Goal: Transaction & Acquisition: Obtain resource

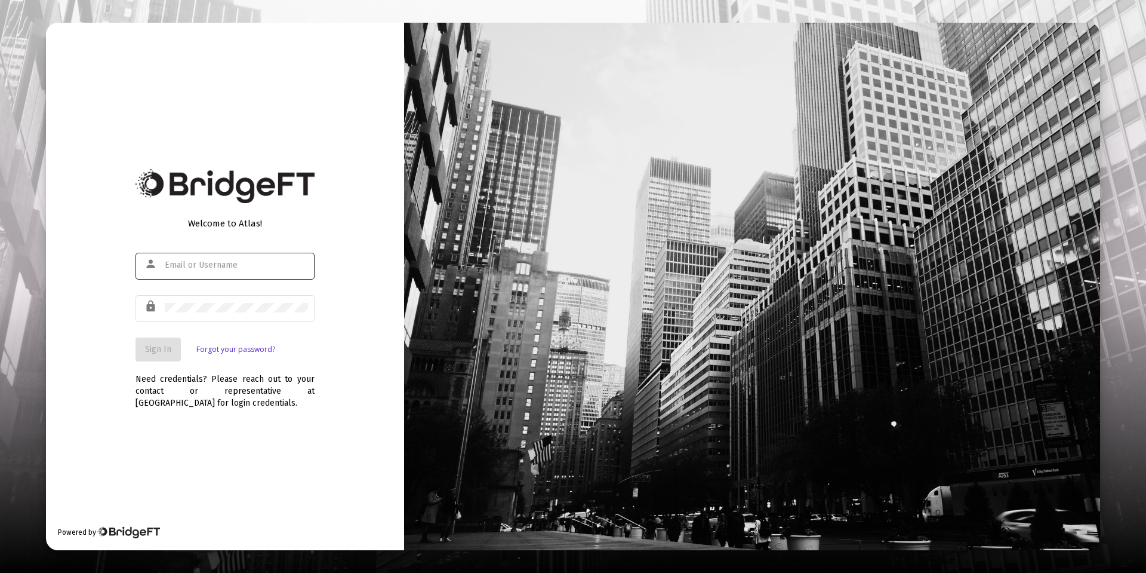
click at [216, 262] on input "text" at bounding box center [236, 265] width 143 height 10
type input "[EMAIL_ADDRESS][DOMAIN_NAME]"
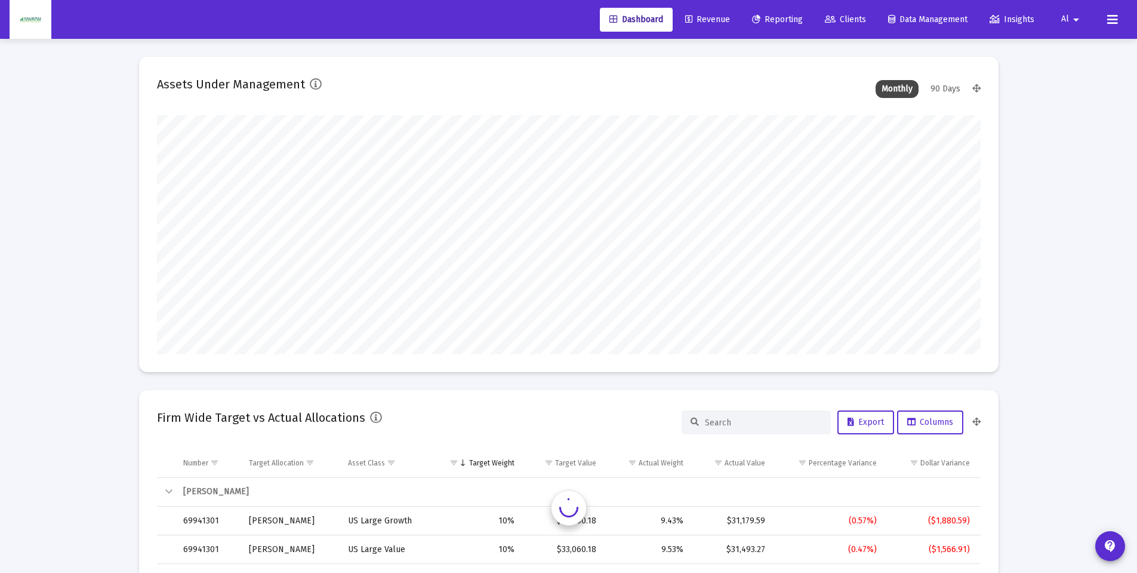
scroll to position [239, 444]
type input "[DATE]"
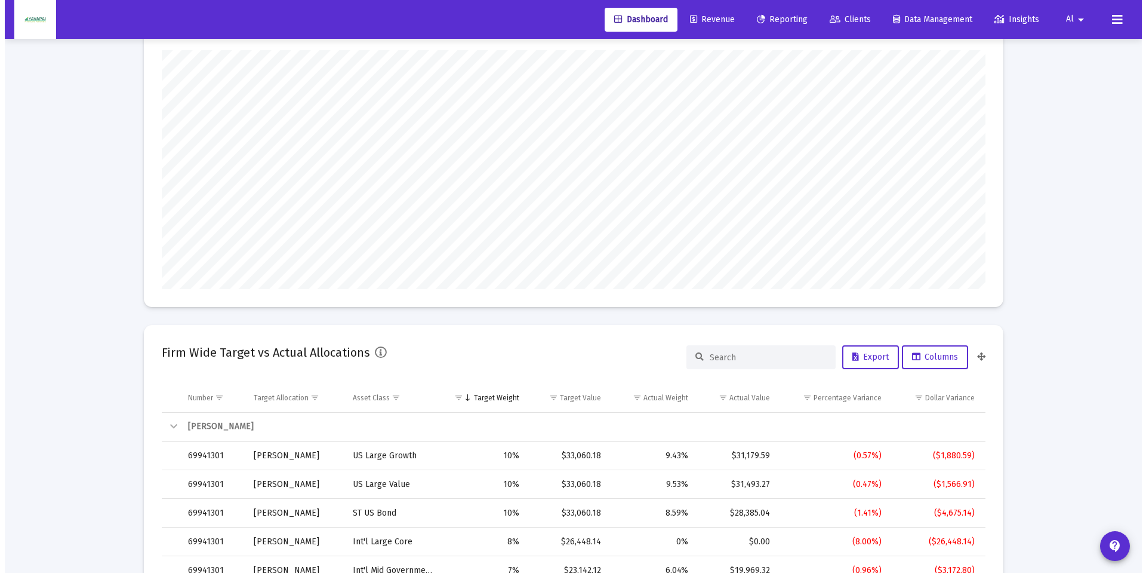
scroll to position [0, 0]
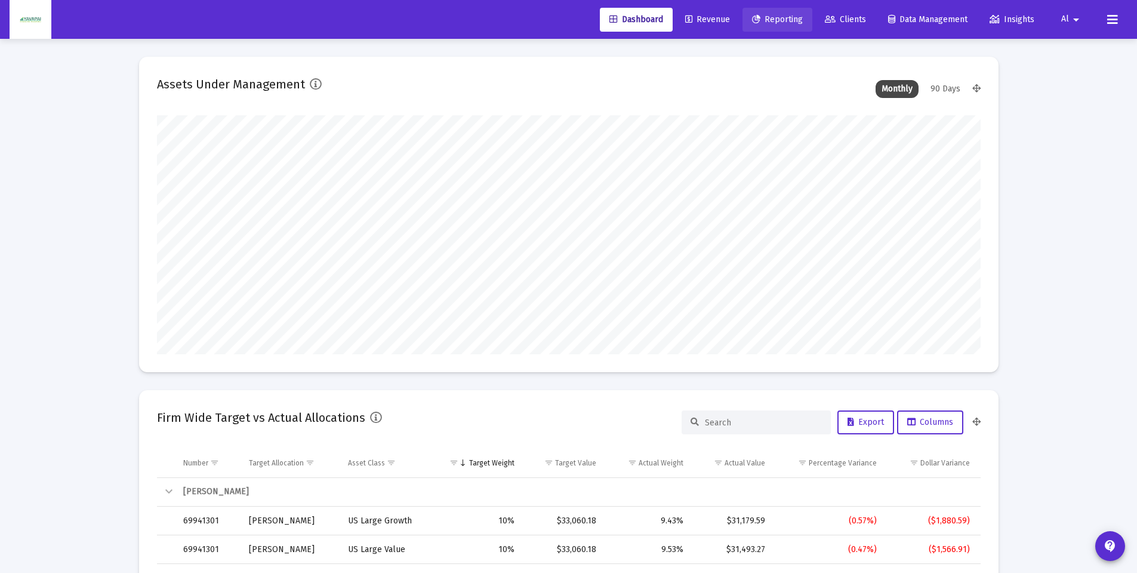
click at [797, 21] on span "Reporting" at bounding box center [777, 19] width 51 height 10
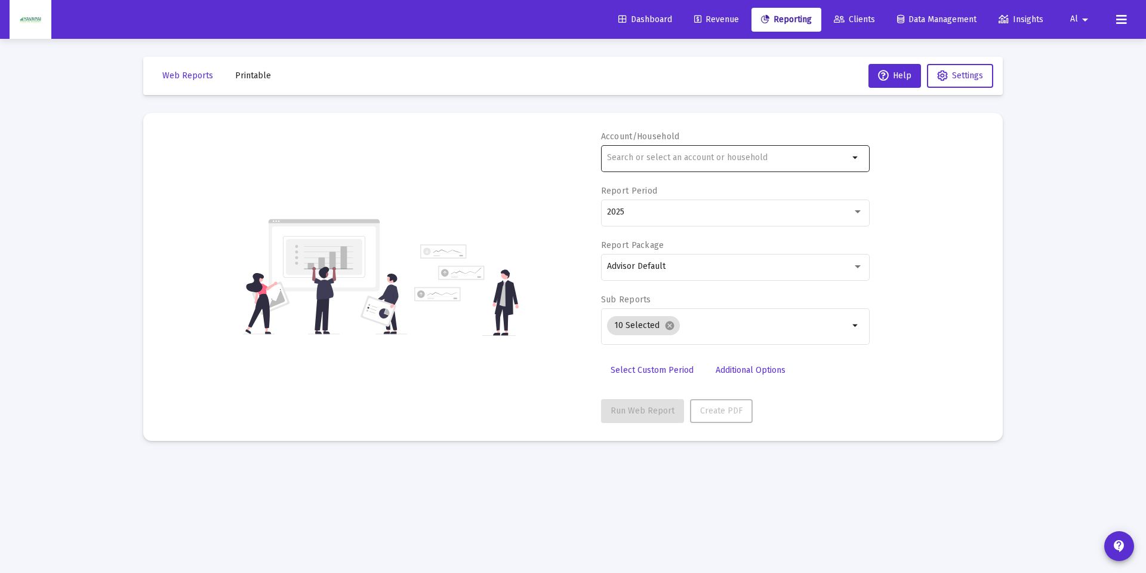
click at [656, 161] on input "text" at bounding box center [728, 158] width 242 height 10
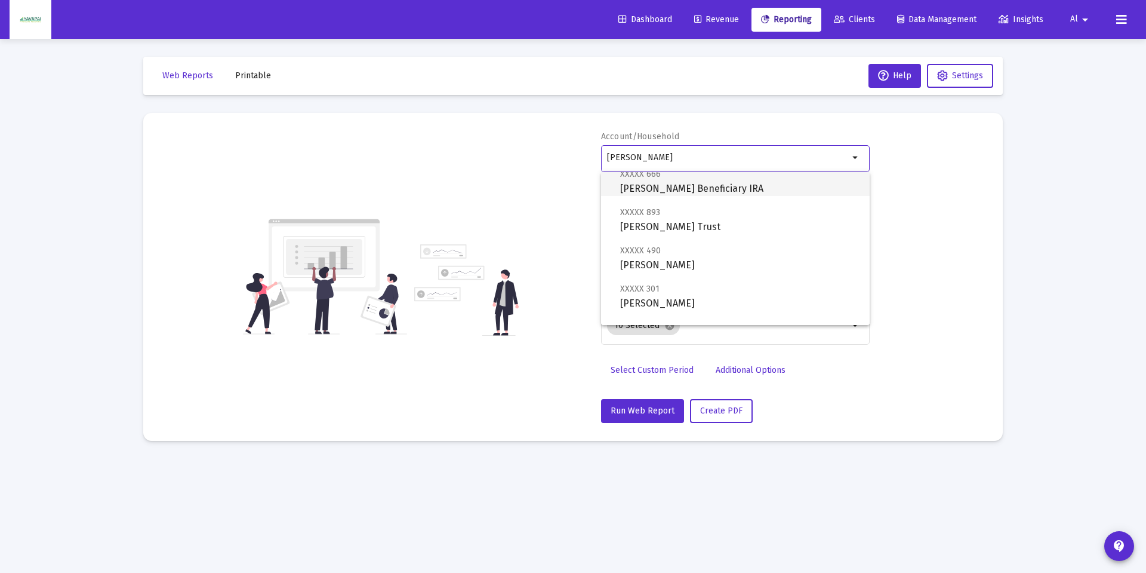
scroll to position [60, 0]
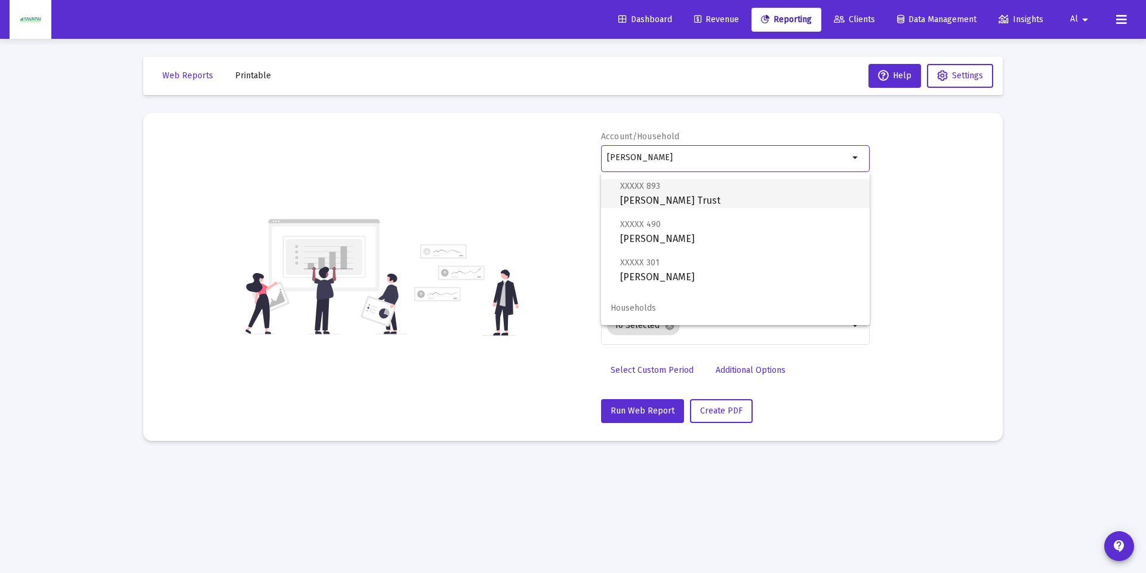
drag, startPoint x: 700, startPoint y: 195, endPoint x: 700, endPoint y: 202, distance: 7.2
click at [700, 202] on span "XXXXX 893 [PERSON_NAME] Trust" at bounding box center [740, 193] width 240 height 29
type input "[PERSON_NAME] Trust"
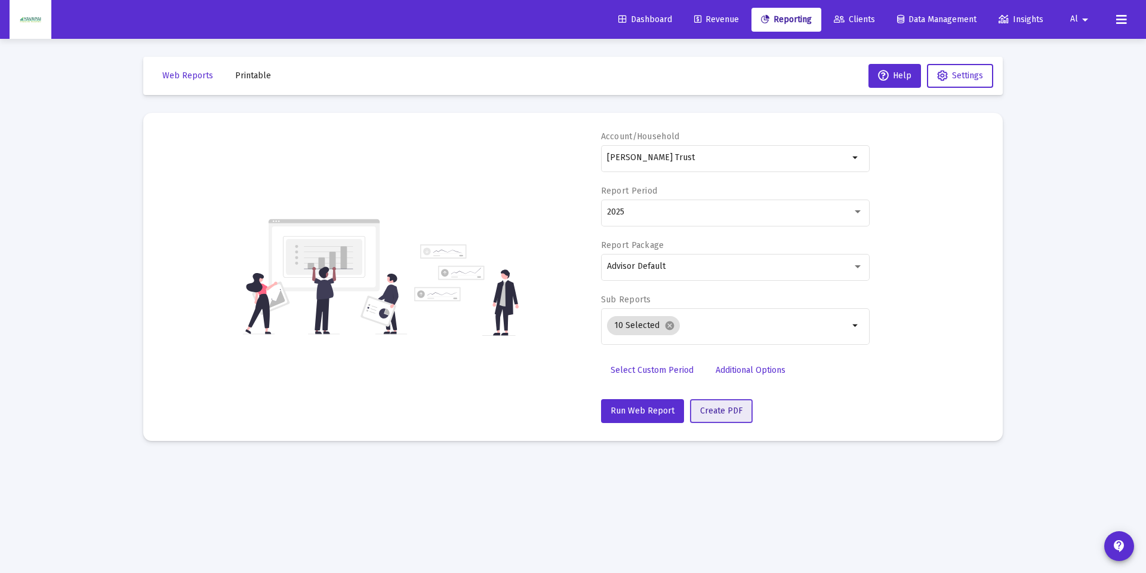
click at [710, 412] on span "Create PDF" at bounding box center [721, 410] width 42 height 10
drag, startPoint x: 244, startPoint y: 78, endPoint x: 267, endPoint y: 89, distance: 25.6
click at [244, 78] on span "Printable" at bounding box center [253, 75] width 36 height 10
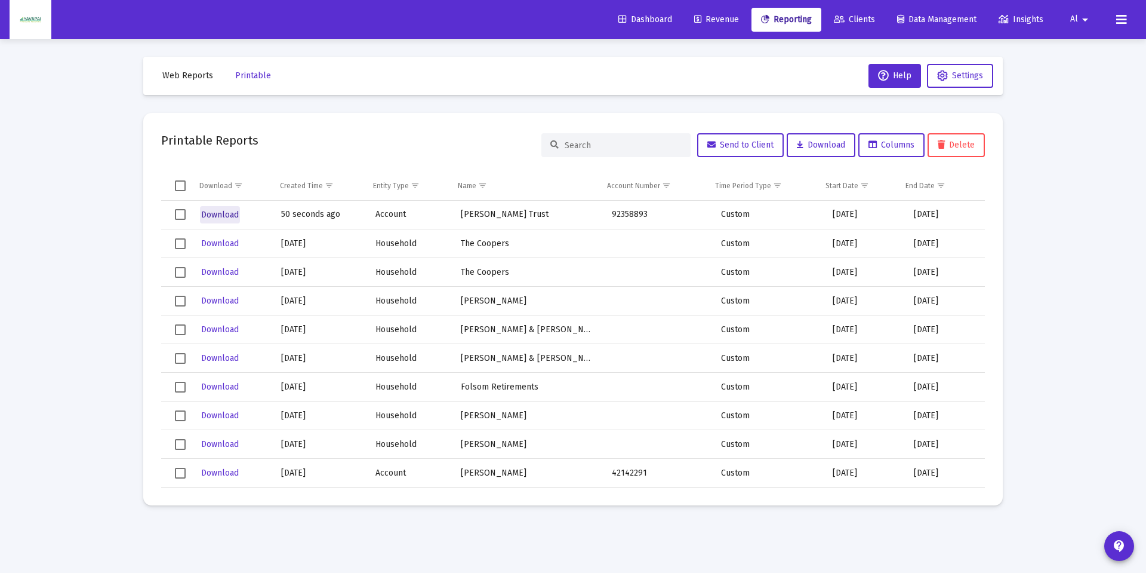
click at [222, 215] on span "Download" at bounding box center [220, 215] width 38 height 10
click at [177, 75] on span "Web Reports" at bounding box center [187, 75] width 51 height 10
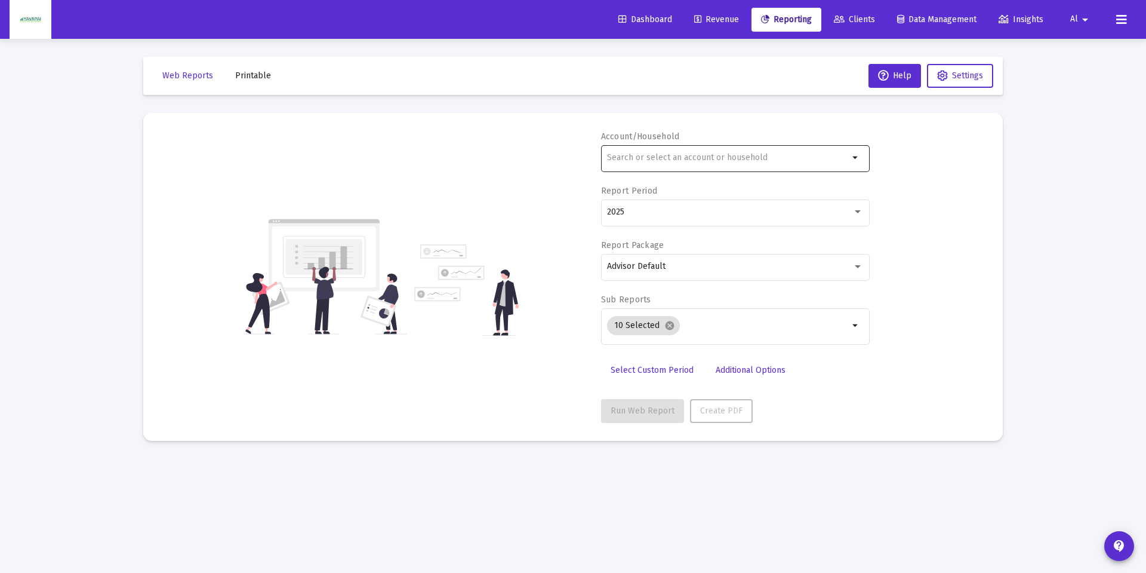
click at [684, 165] on div at bounding box center [728, 157] width 242 height 29
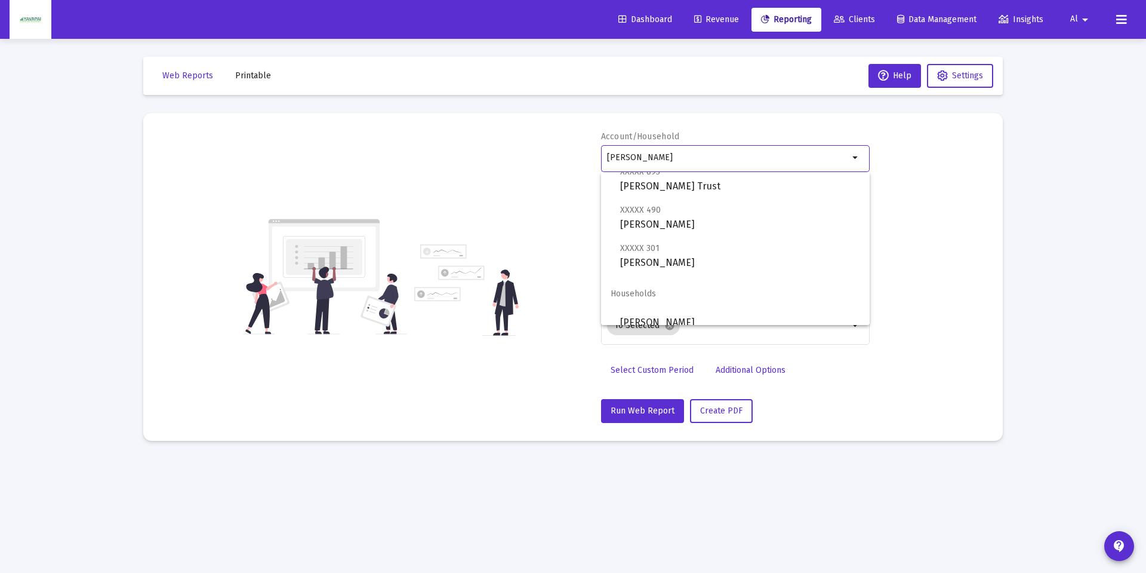
scroll to position [86, 0]
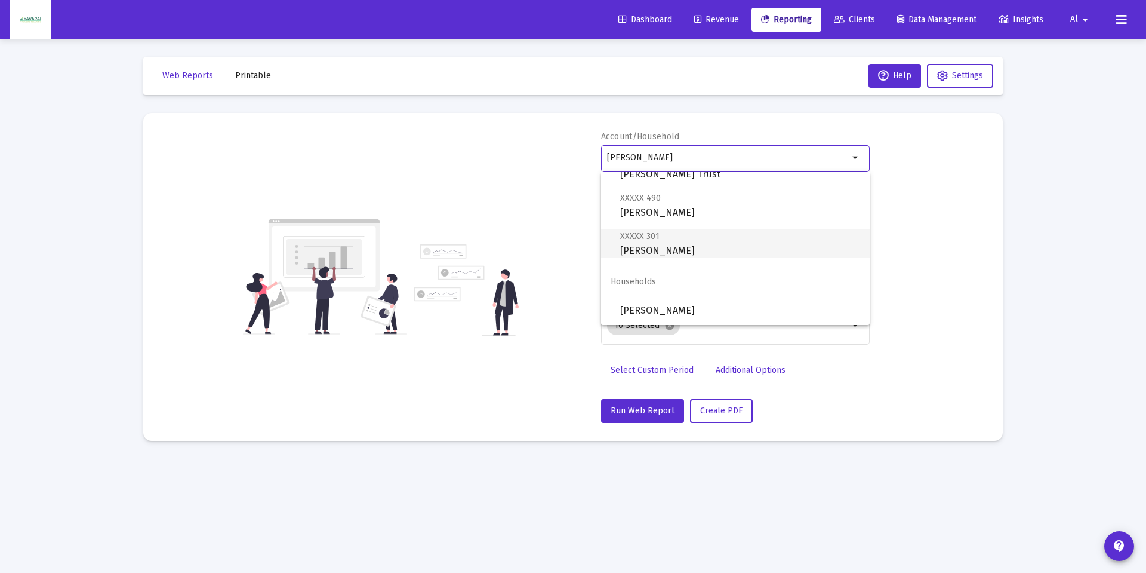
click at [691, 253] on span "XXXXX 301 [PERSON_NAME]" at bounding box center [740, 243] width 240 height 29
type input "[PERSON_NAME]"
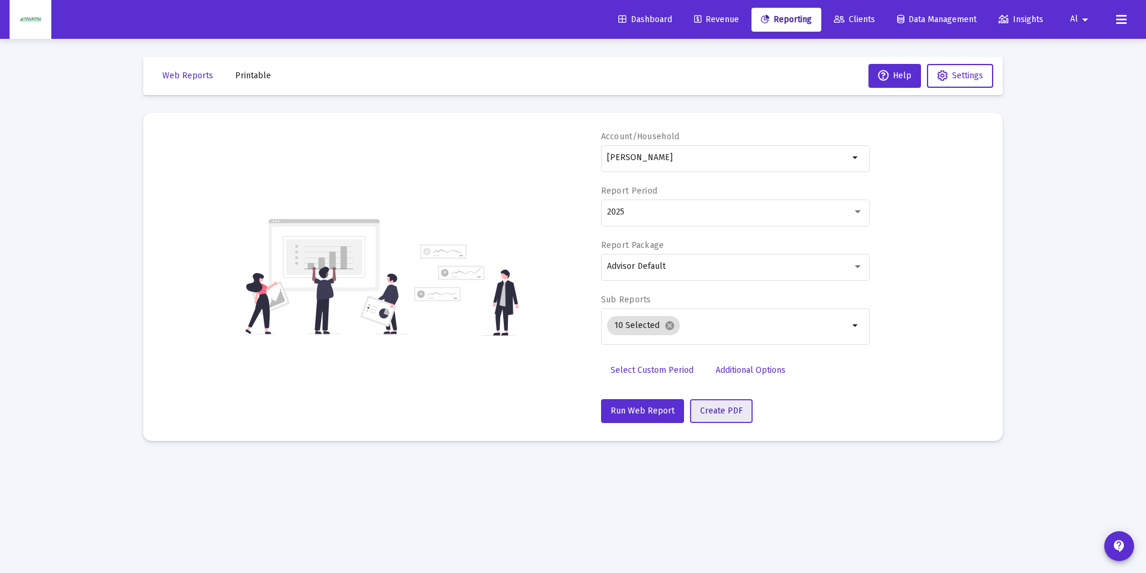
click at [738, 410] on span "Create PDF" at bounding box center [721, 410] width 42 height 10
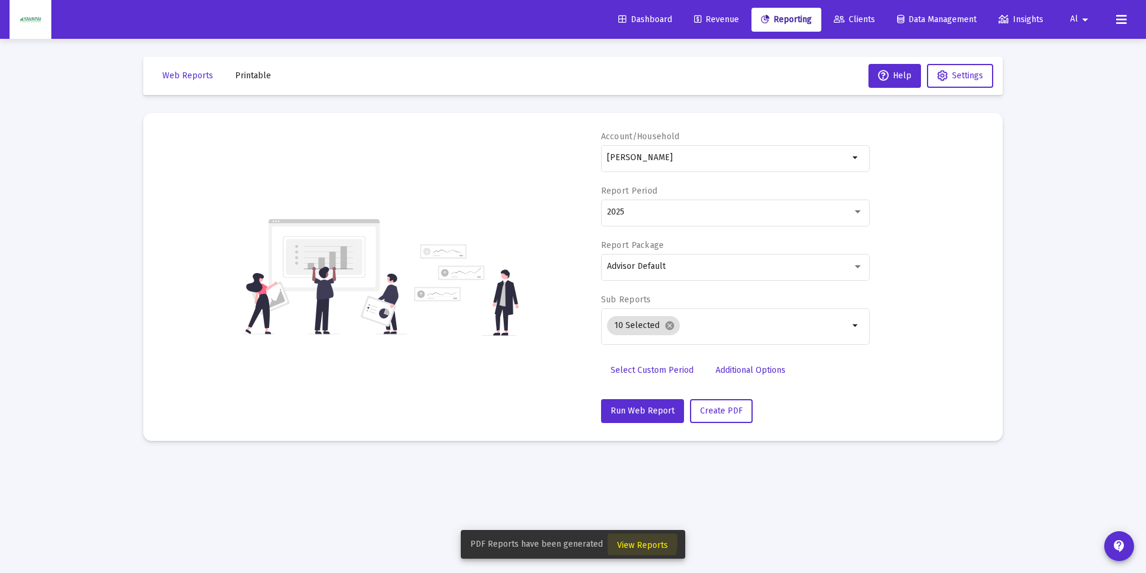
click at [622, 541] on span "View Reports" at bounding box center [642, 545] width 51 height 10
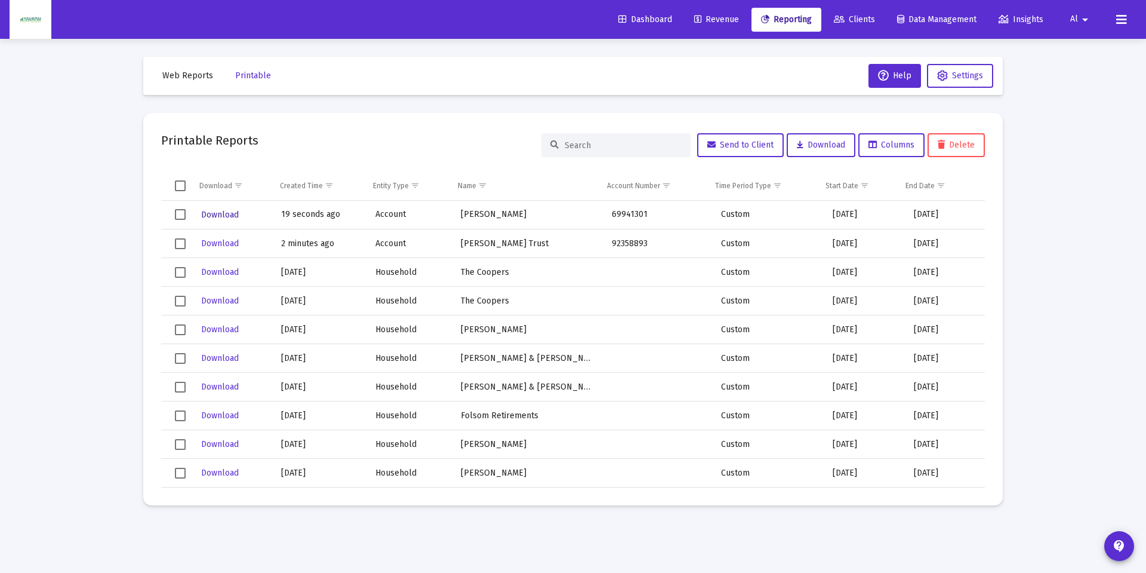
click at [232, 213] on span "Download" at bounding box center [220, 215] width 38 height 10
click at [190, 78] on span "Web Reports" at bounding box center [187, 75] width 51 height 10
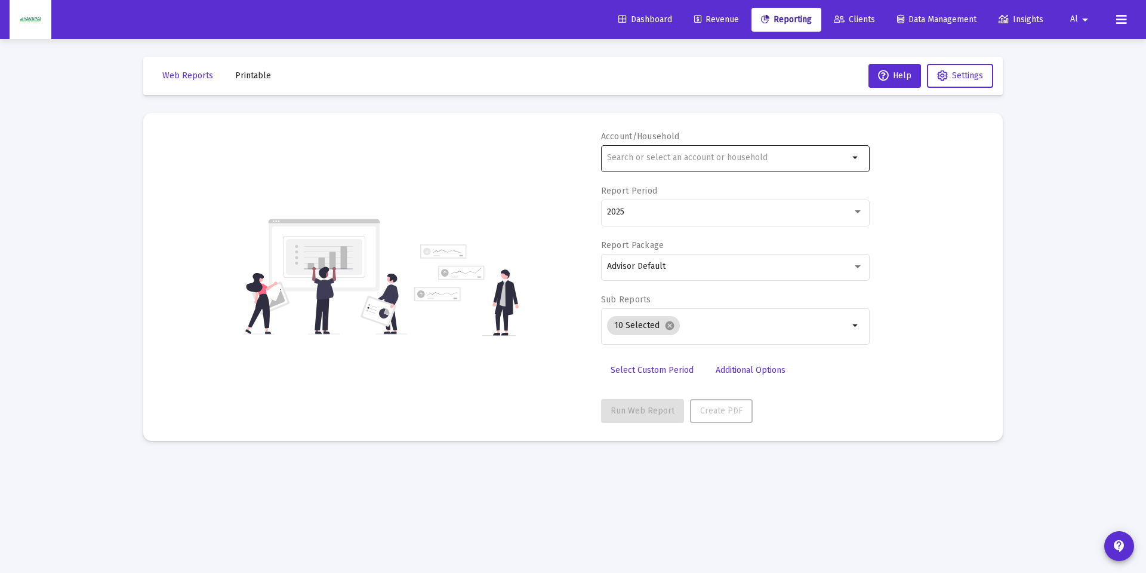
click at [676, 163] on div at bounding box center [728, 157] width 242 height 29
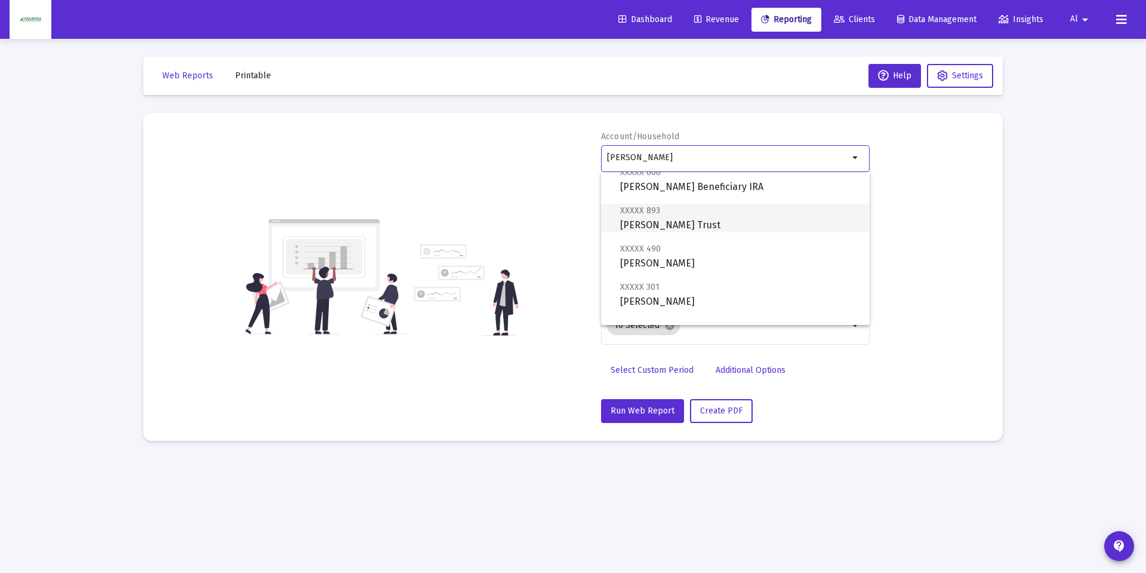
scroll to position [60, 0]
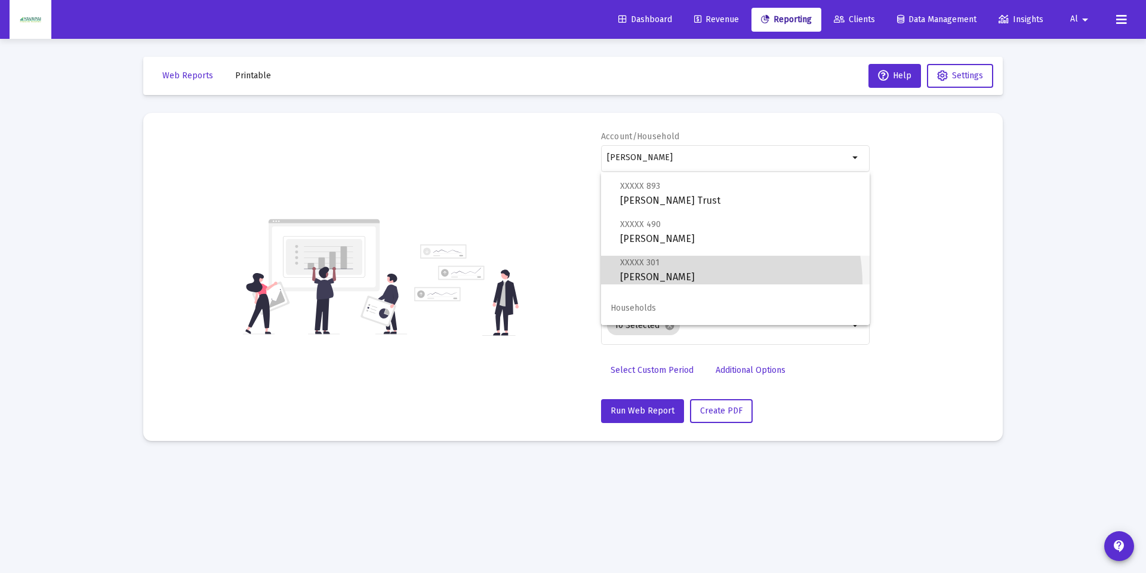
click at [685, 284] on span "XXXXX 301 [PERSON_NAME]" at bounding box center [740, 269] width 240 height 29
type input "[PERSON_NAME]"
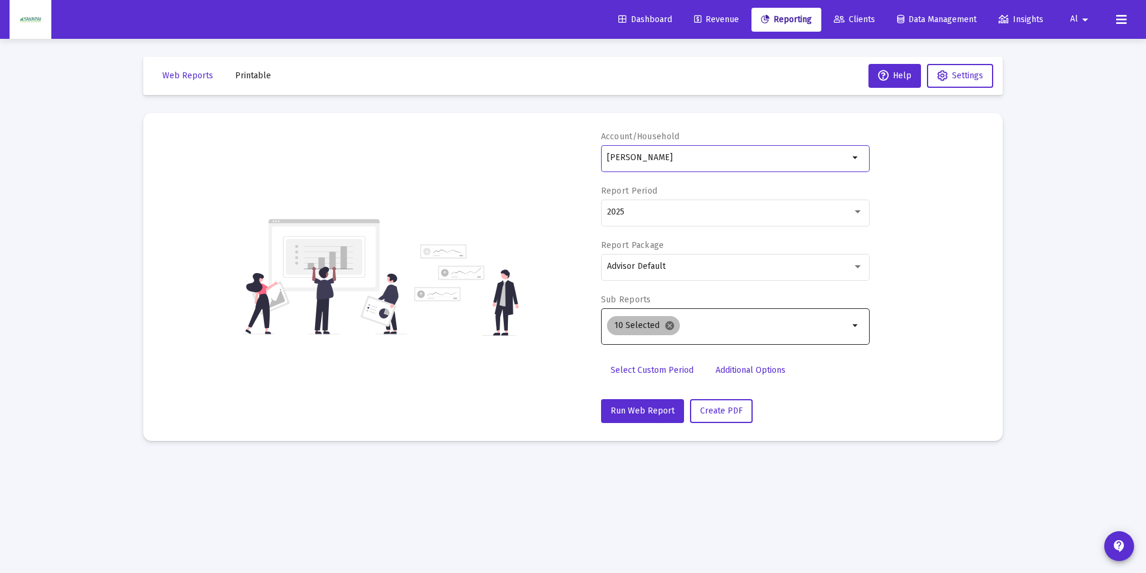
click at [669, 324] on mat-icon "cancel" at bounding box center [670, 325] width 11 height 11
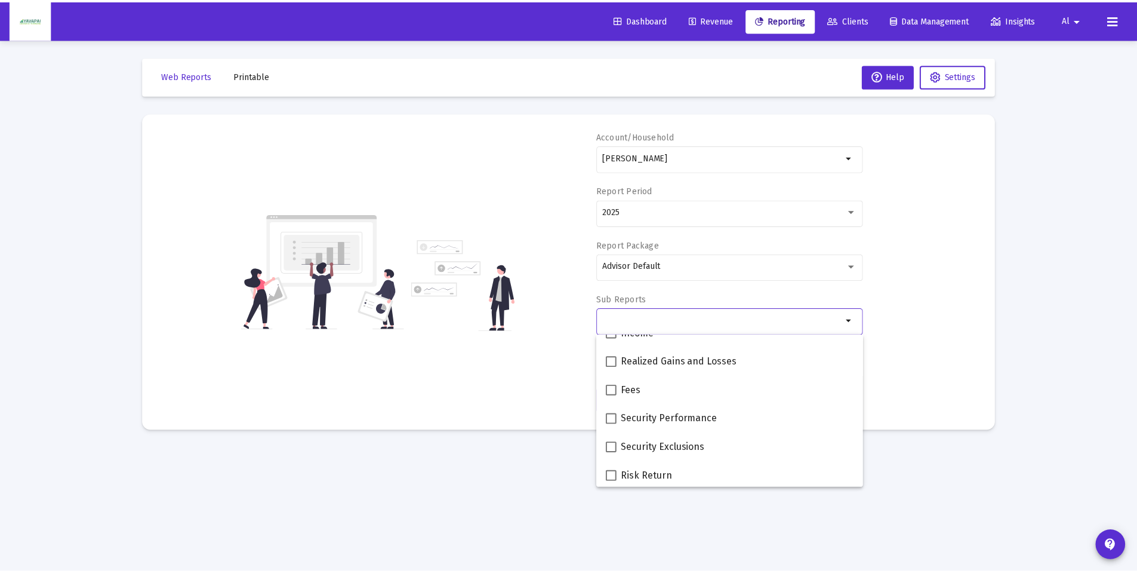
scroll to position [478, 0]
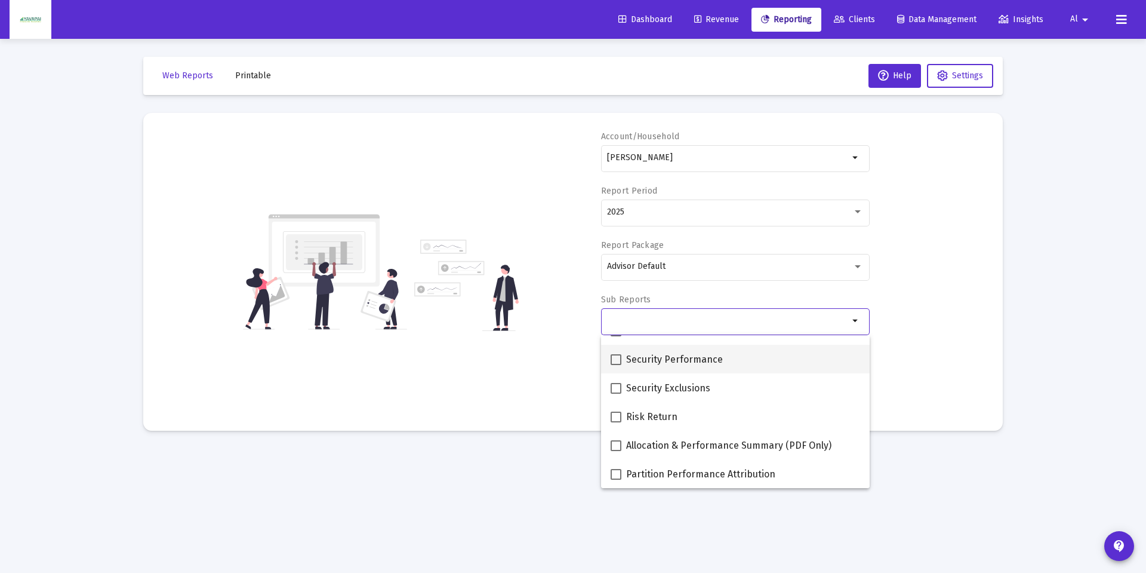
click at [619, 359] on span at bounding box center [616, 359] width 11 height 11
click at [616, 365] on input "Security Performance" at bounding box center [616, 365] width 1 height 1
checkbox input "true"
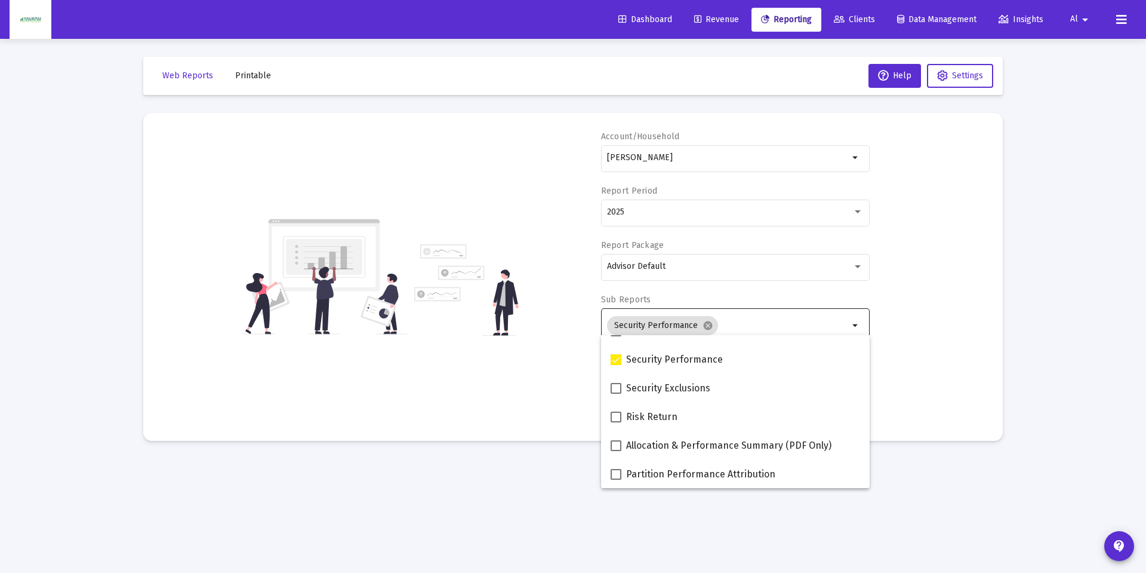
click at [1009, 297] on div "Web Reports Printable Help Settings Account/Household [PERSON_NAME] arrow_drop_…" at bounding box center [573, 249] width 896 height 420
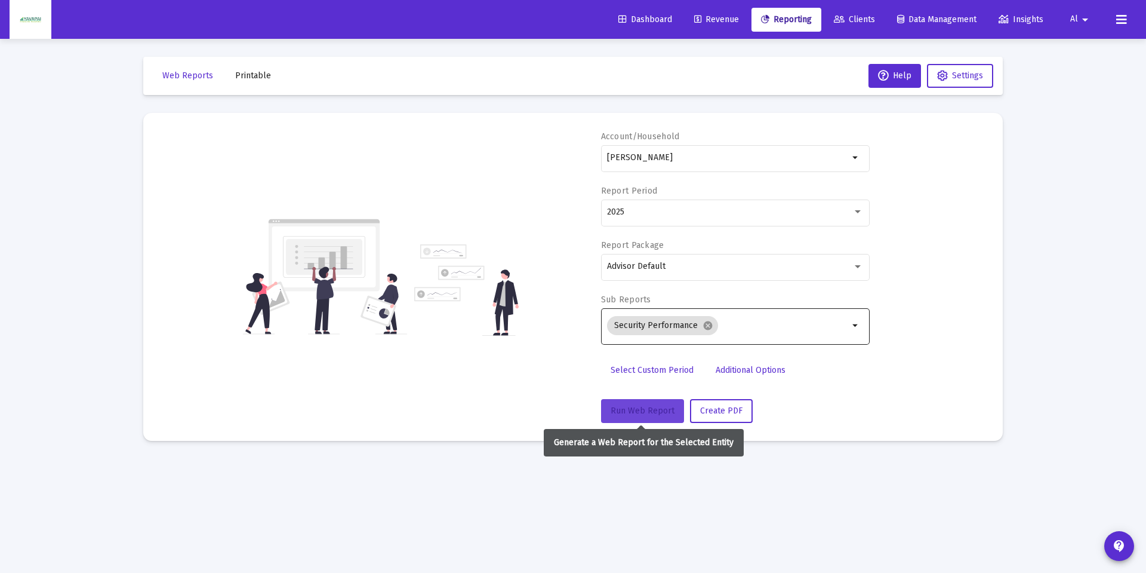
click at [633, 413] on span "Run Web Report" at bounding box center [643, 410] width 64 height 10
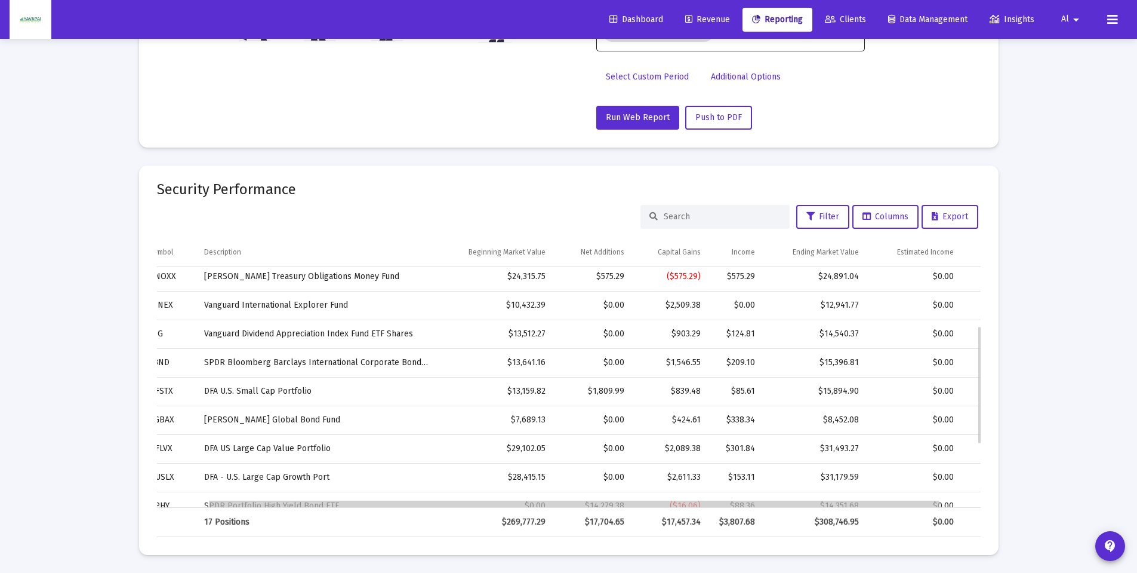
scroll to position [0, 103]
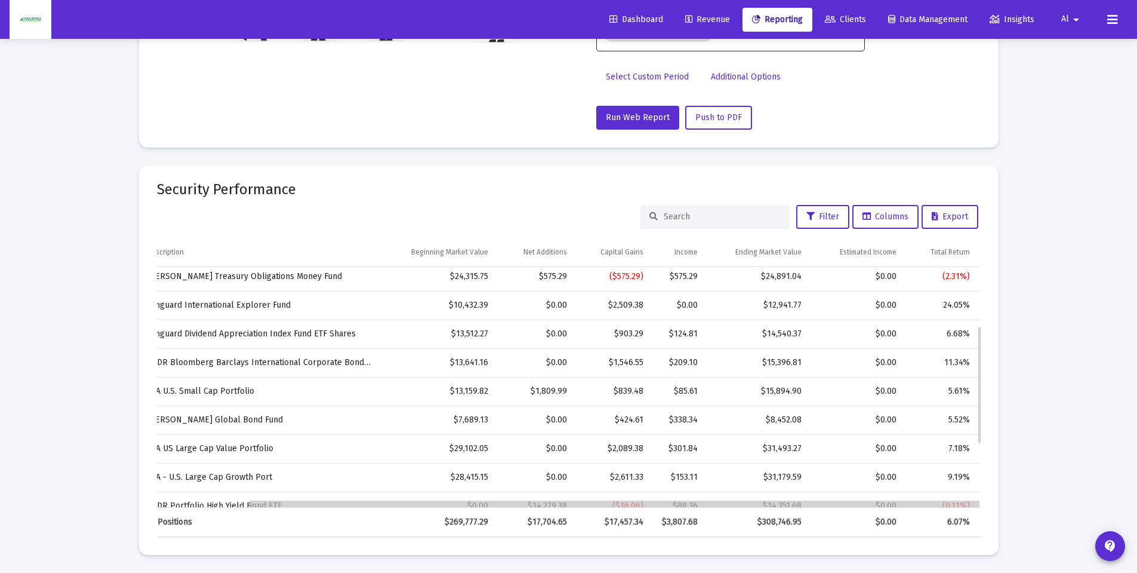
drag, startPoint x: 712, startPoint y: 505, endPoint x: 858, endPoint y: 496, distance: 146.5
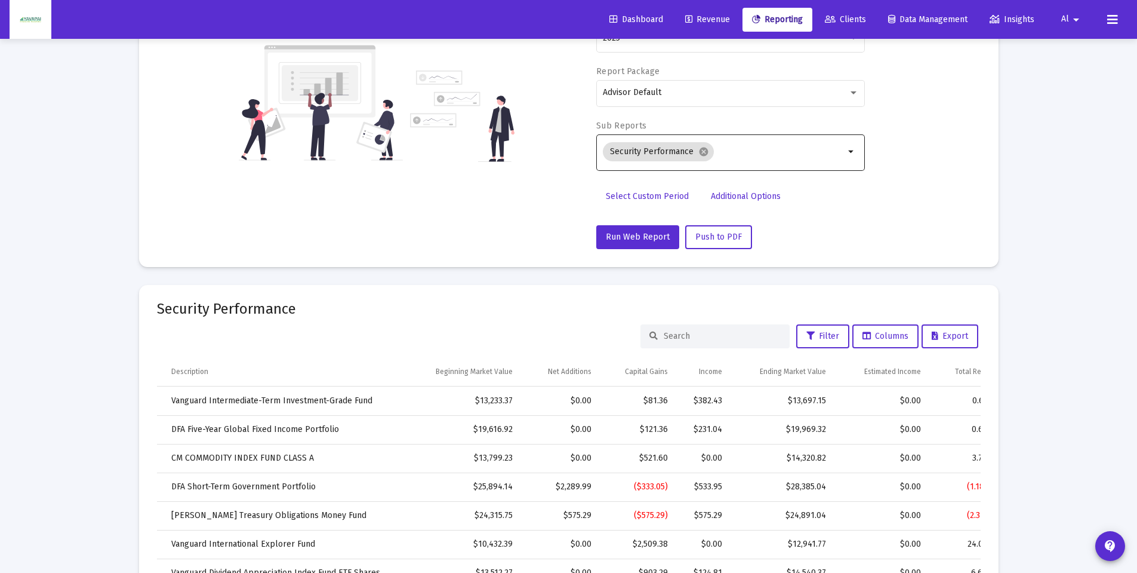
scroll to position [179, 0]
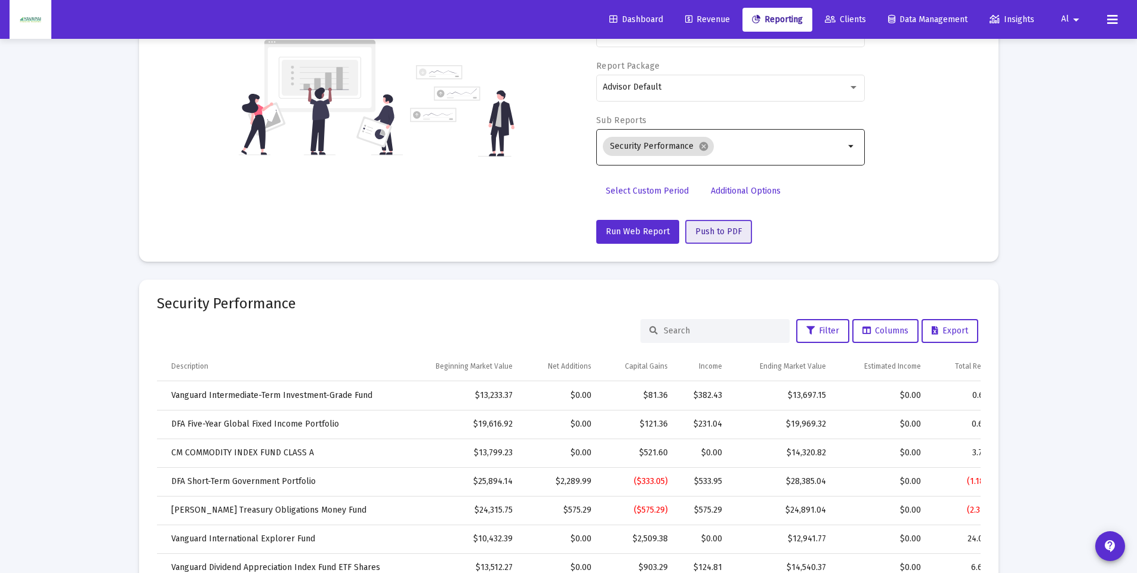
click at [722, 230] on span "Push to PDF" at bounding box center [719, 231] width 47 height 10
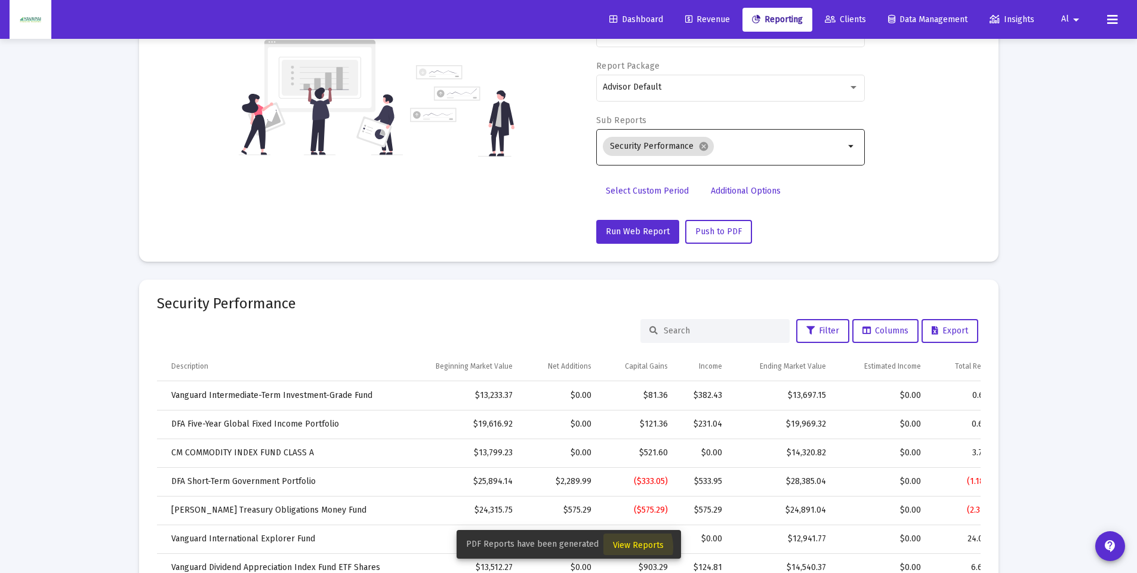
click at [626, 547] on span "View Reports" at bounding box center [638, 545] width 51 height 10
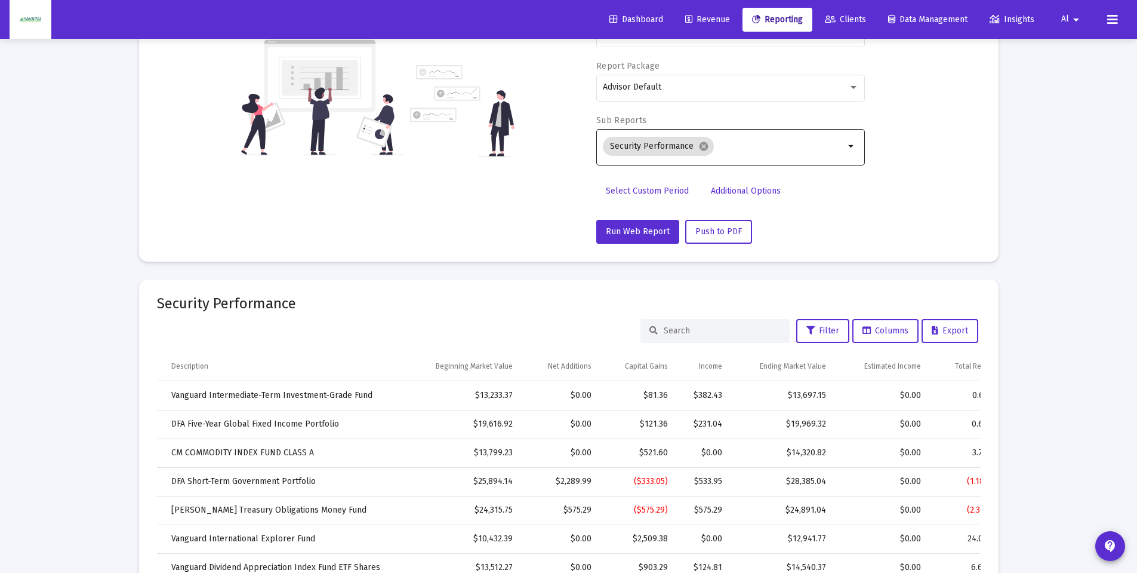
scroll to position [39, 0]
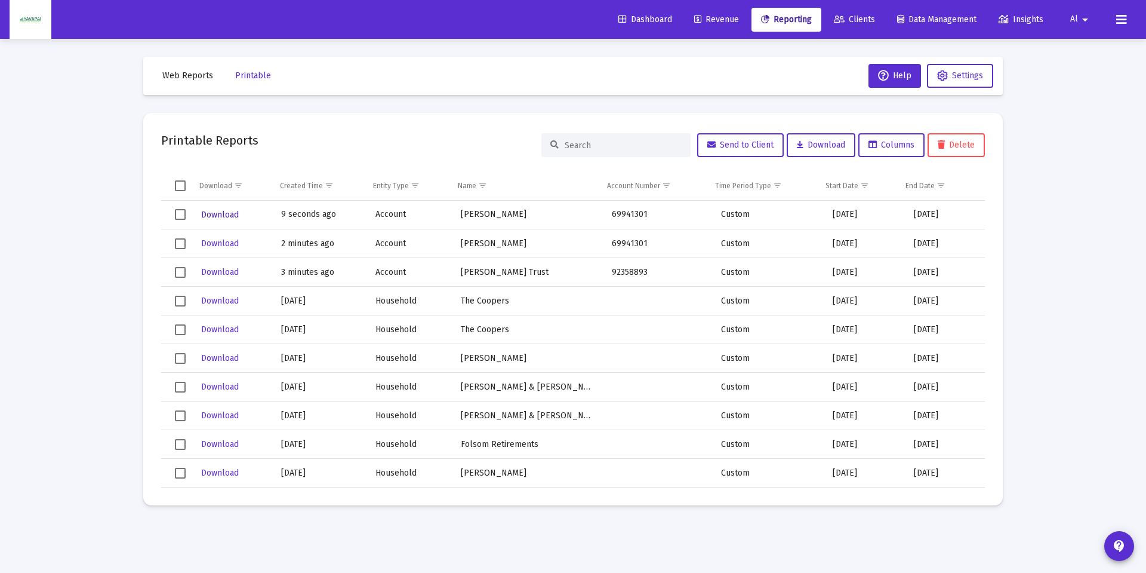
click at [229, 213] on span "Download" at bounding box center [220, 215] width 38 height 10
click at [185, 79] on span "Web Reports" at bounding box center [187, 75] width 51 height 10
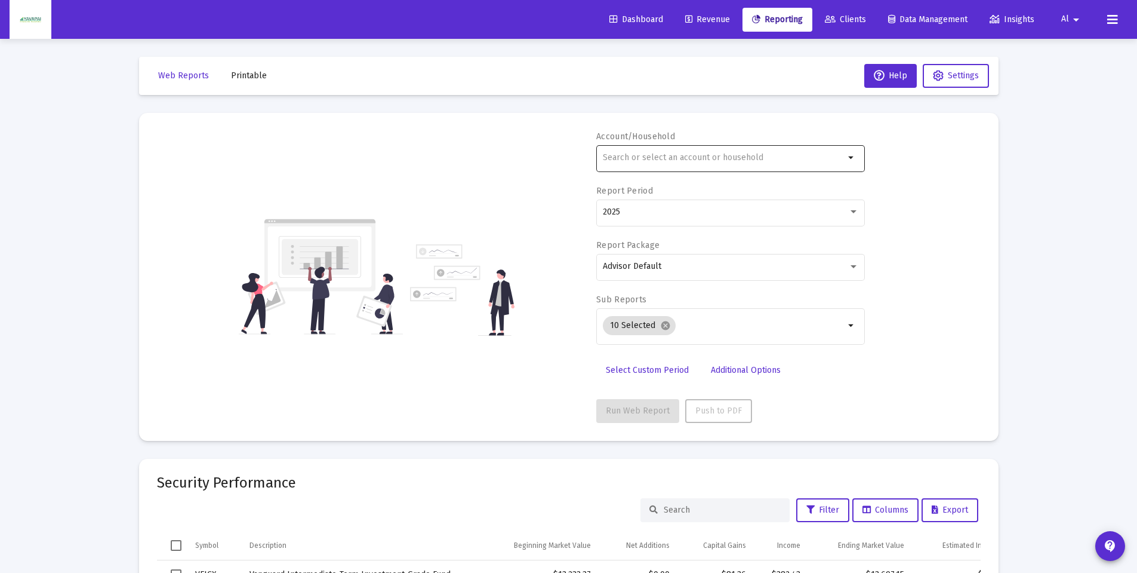
click at [663, 159] on input "text" at bounding box center [724, 158] width 242 height 10
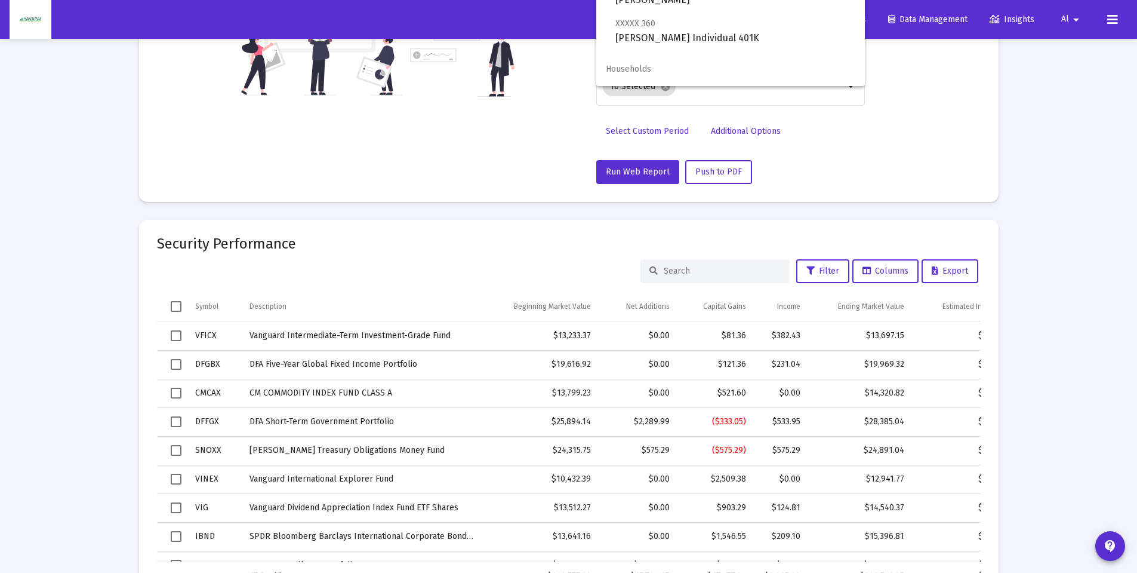
scroll to position [86, 0]
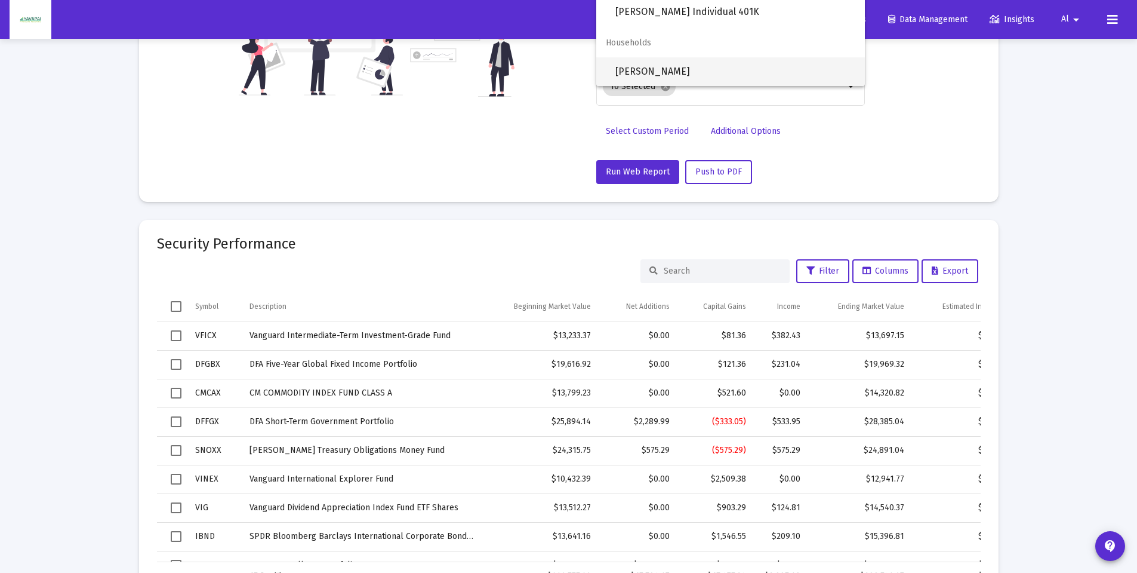
click at [667, 67] on span "[PERSON_NAME]" at bounding box center [736, 71] width 240 height 29
type input "[PERSON_NAME]"
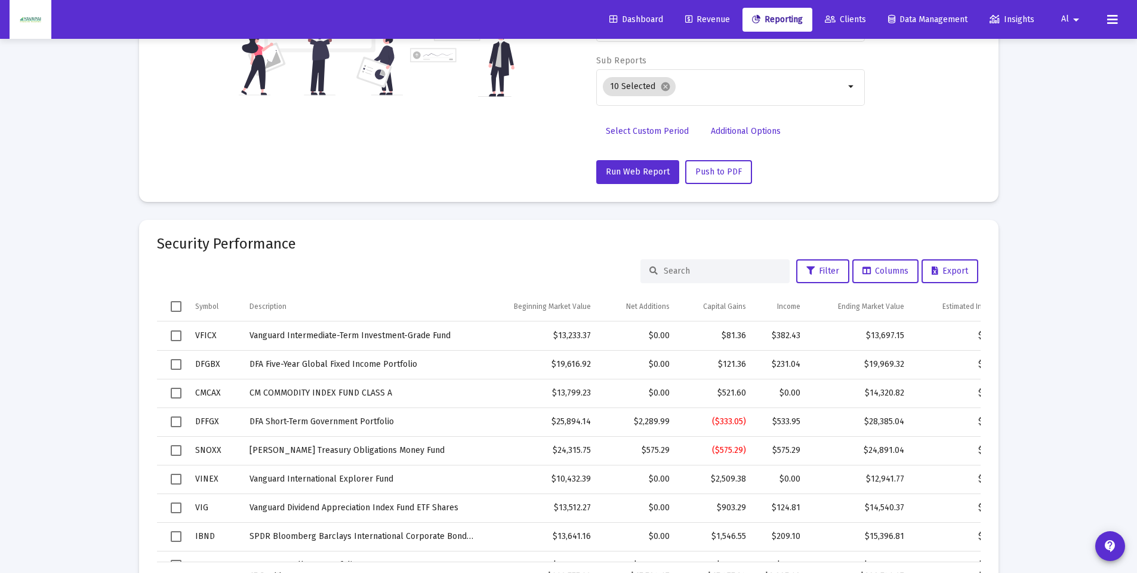
scroll to position [0, 0]
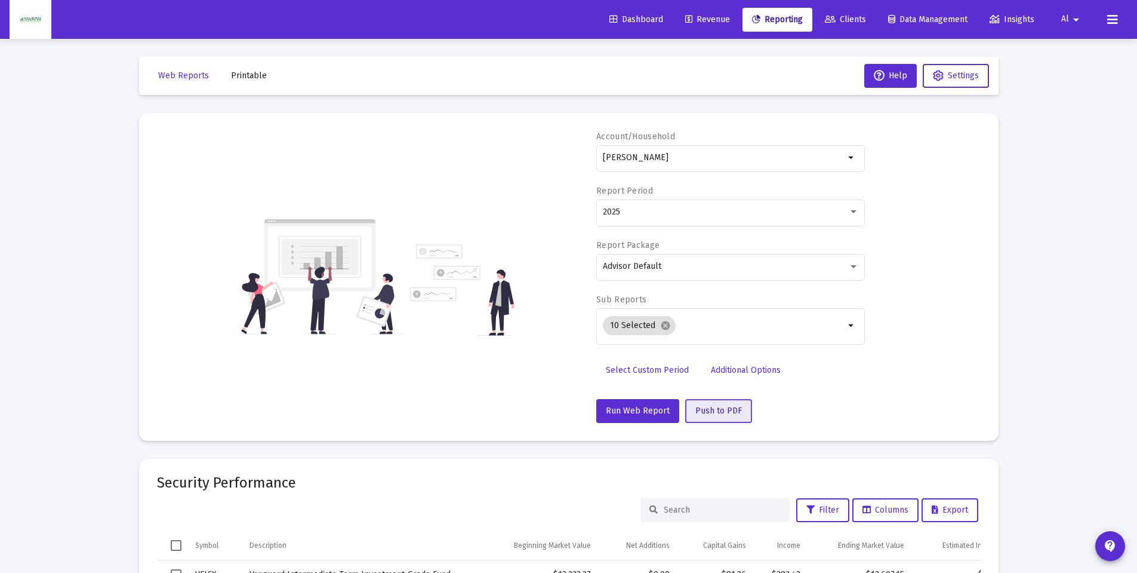
click at [733, 411] on span "Push to PDF" at bounding box center [719, 410] width 47 height 10
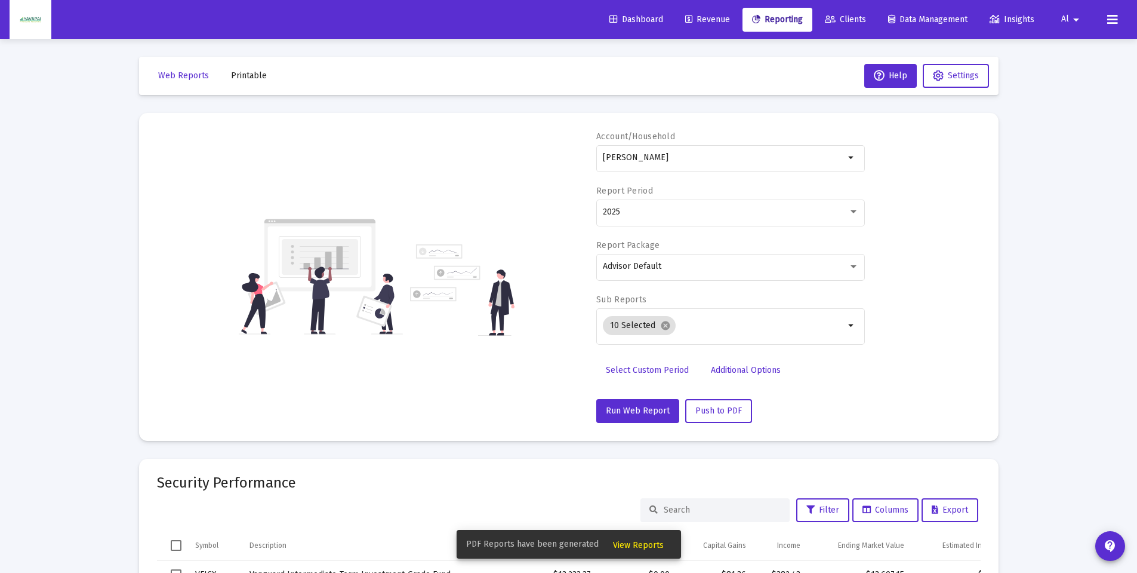
click at [634, 540] on span "View Reports" at bounding box center [638, 545] width 51 height 10
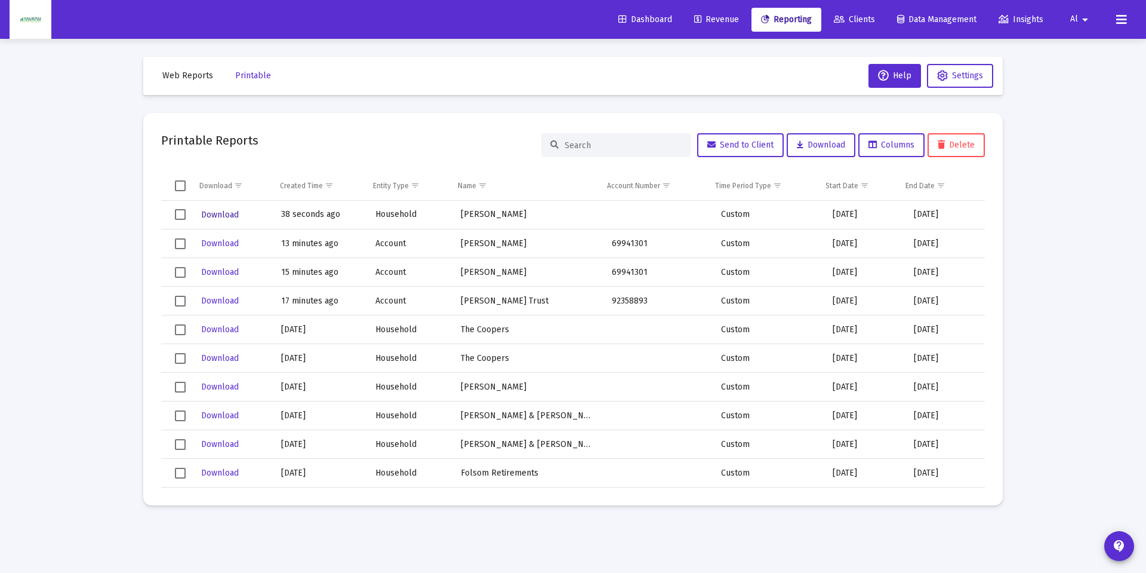
click at [229, 216] on span "Download" at bounding box center [220, 215] width 38 height 10
